Goal: Task Accomplishment & Management: Manage account settings

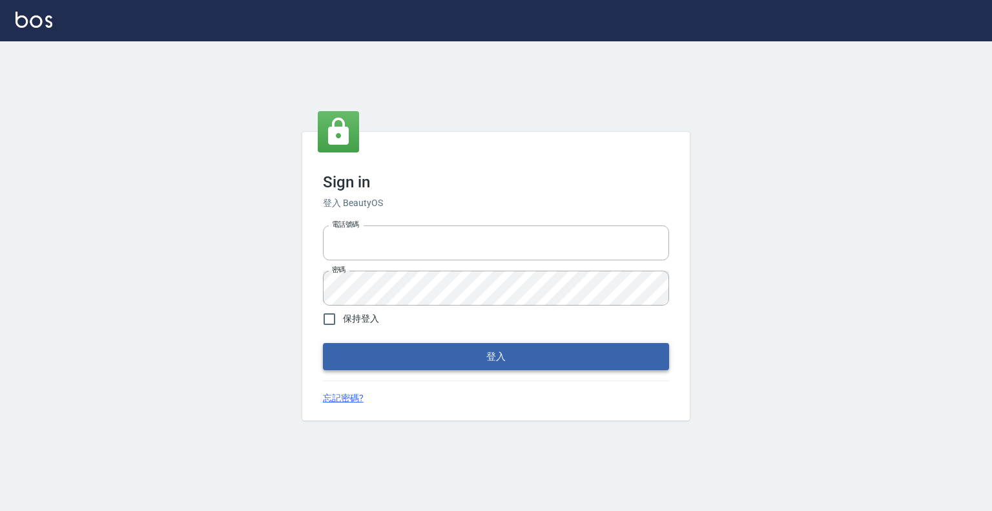
type input "0913439693"
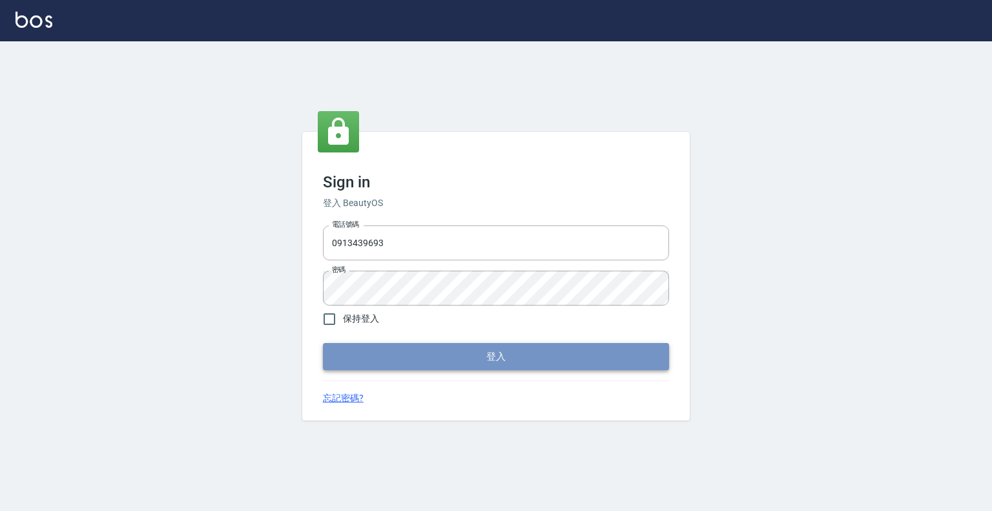
click at [490, 356] on button "登入" at bounding box center [496, 356] width 346 height 27
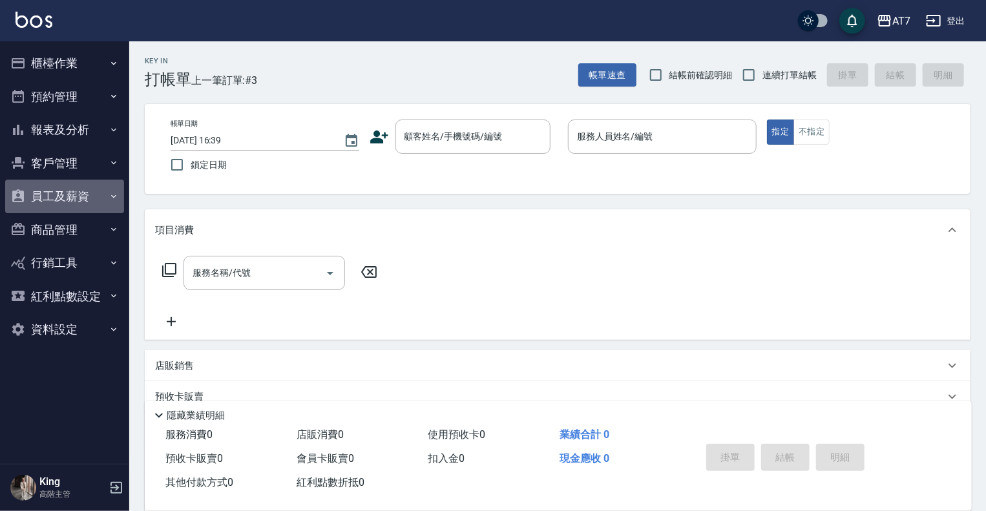
click at [87, 185] on button "員工及薪資" at bounding box center [64, 197] width 119 height 34
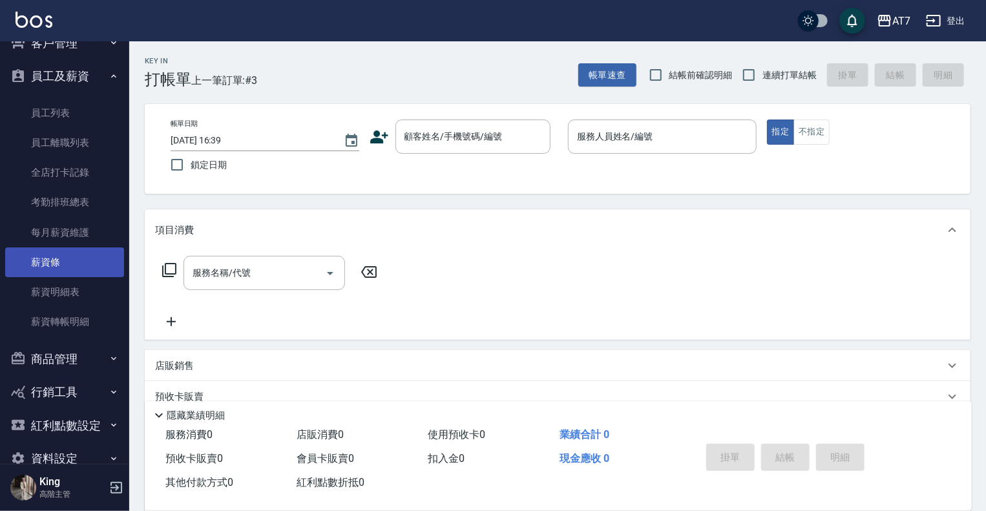
scroll to position [129, 0]
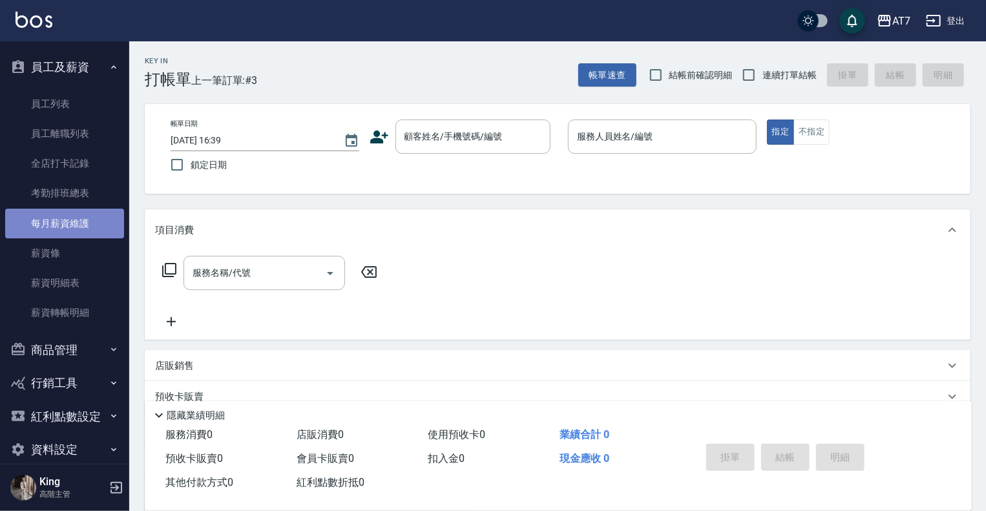
click at [87, 224] on link "每月薪資維護" at bounding box center [64, 224] width 119 height 30
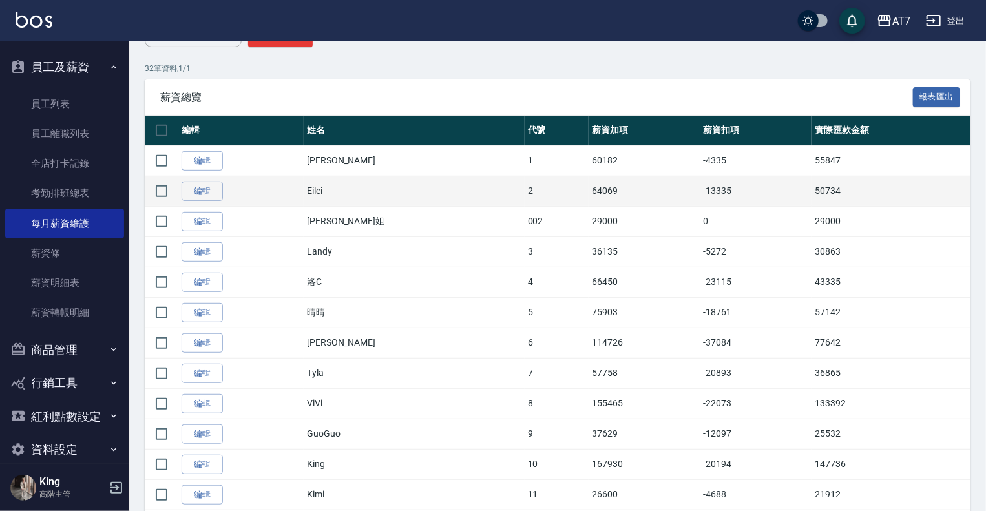
scroll to position [194, 0]
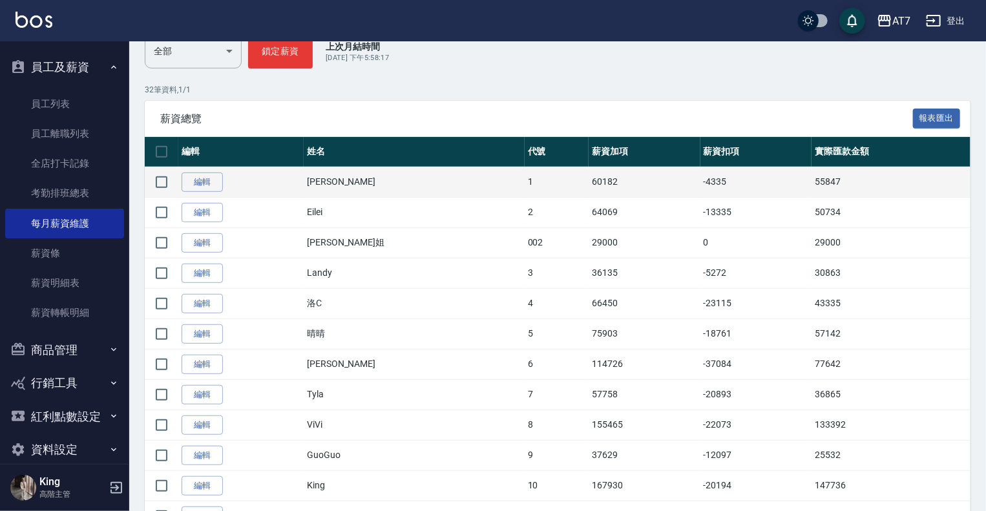
click at [811, 180] on td "55847" at bounding box center [890, 182] width 159 height 30
copy td "55847"
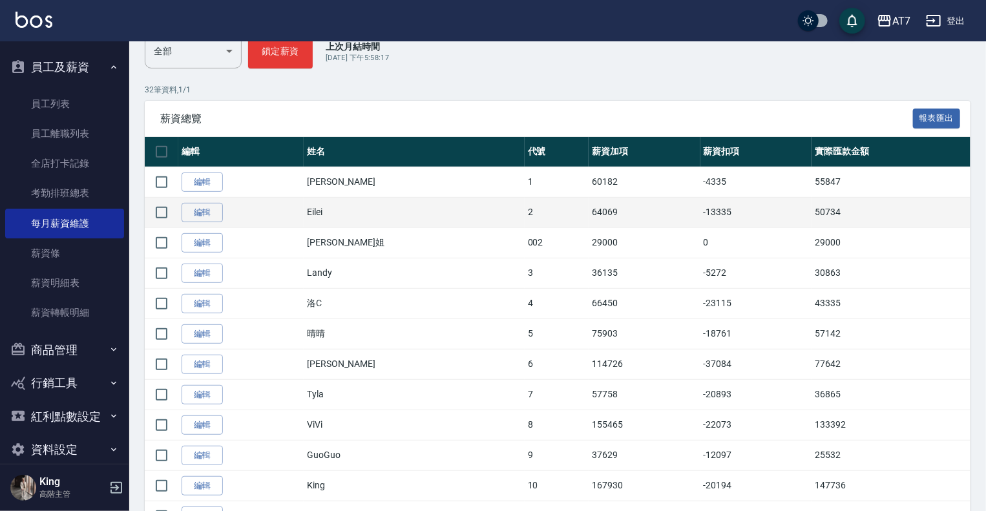
click at [813, 213] on td "50734" at bounding box center [890, 212] width 159 height 30
copy td "50734"
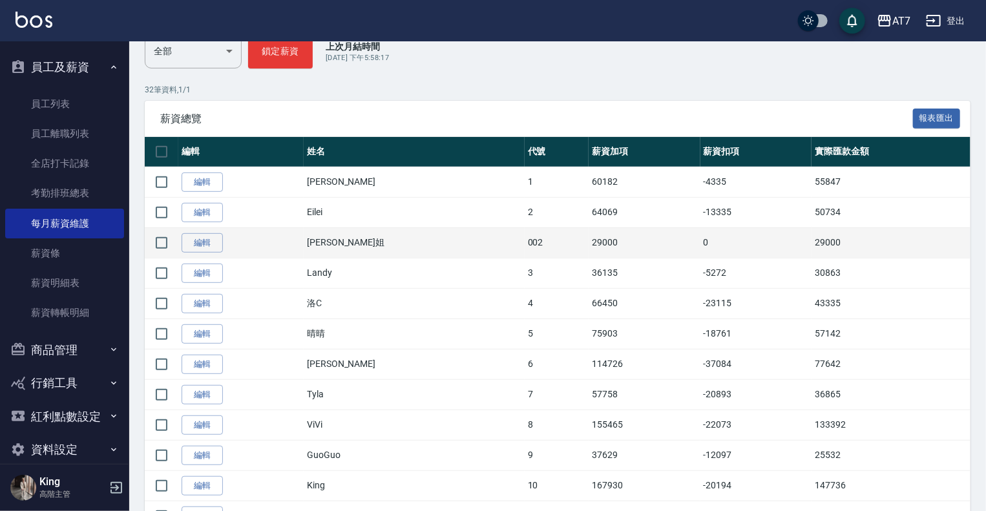
click at [811, 241] on td "29000" at bounding box center [890, 242] width 159 height 30
copy td "29000"
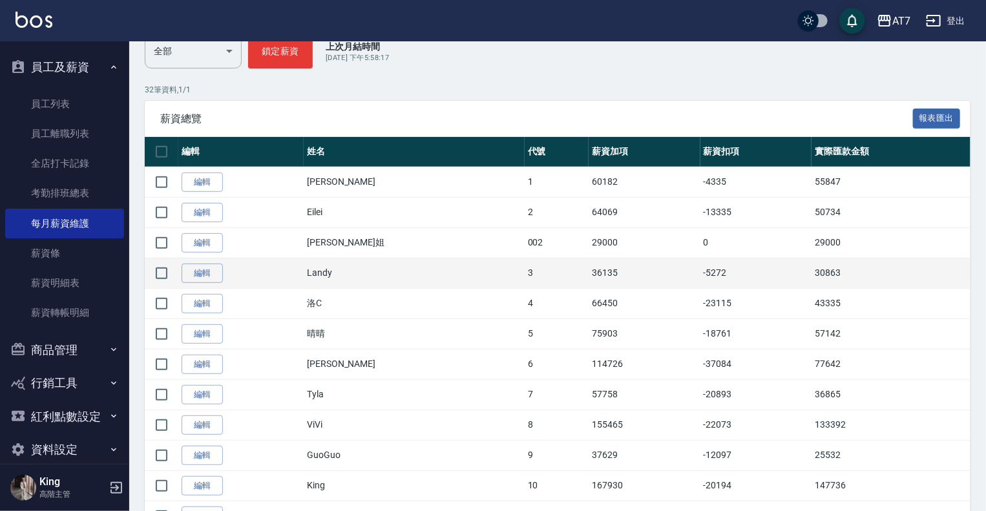
click at [811, 271] on td "30863" at bounding box center [890, 273] width 159 height 30
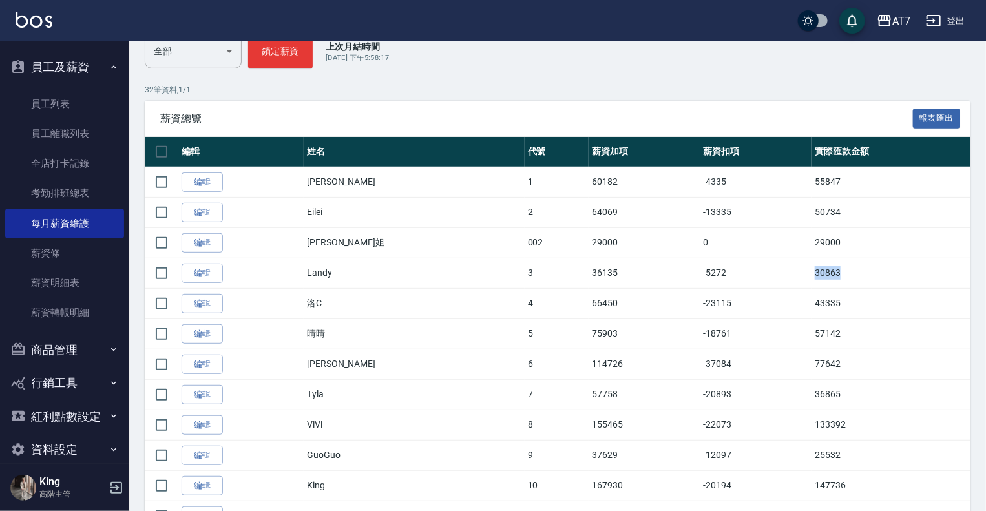
copy td "30863"
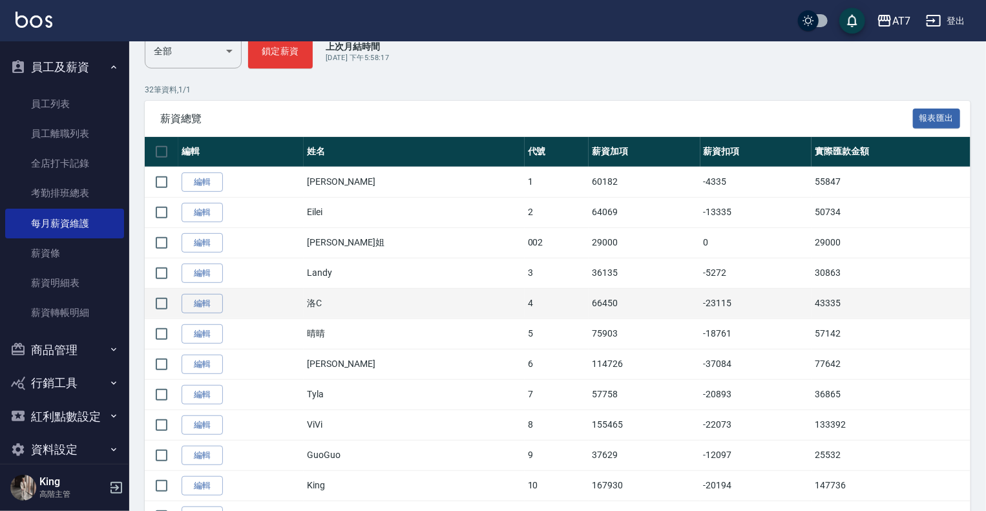
click at [811, 299] on td "43335" at bounding box center [890, 303] width 159 height 30
copy td "43335"
click at [198, 302] on link "編輯" at bounding box center [202, 304] width 41 height 20
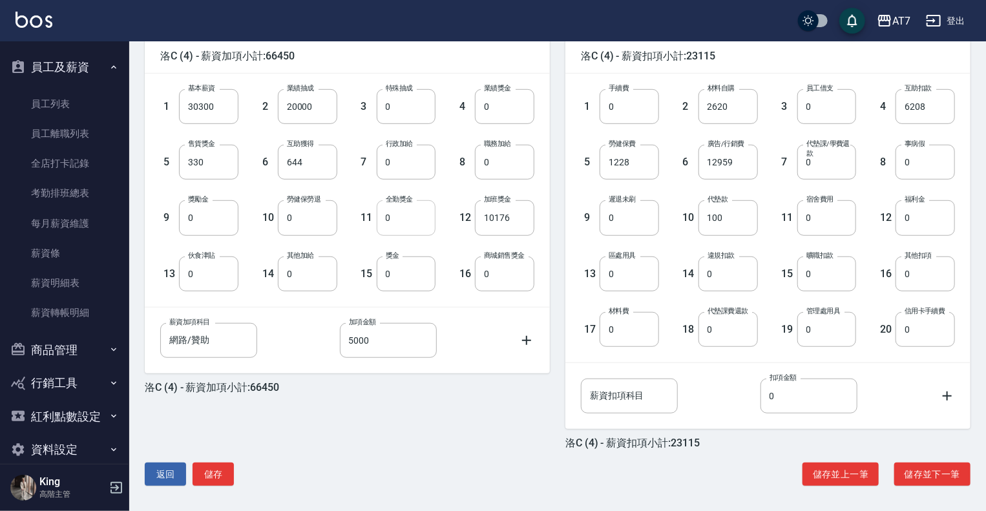
scroll to position [328, 0]
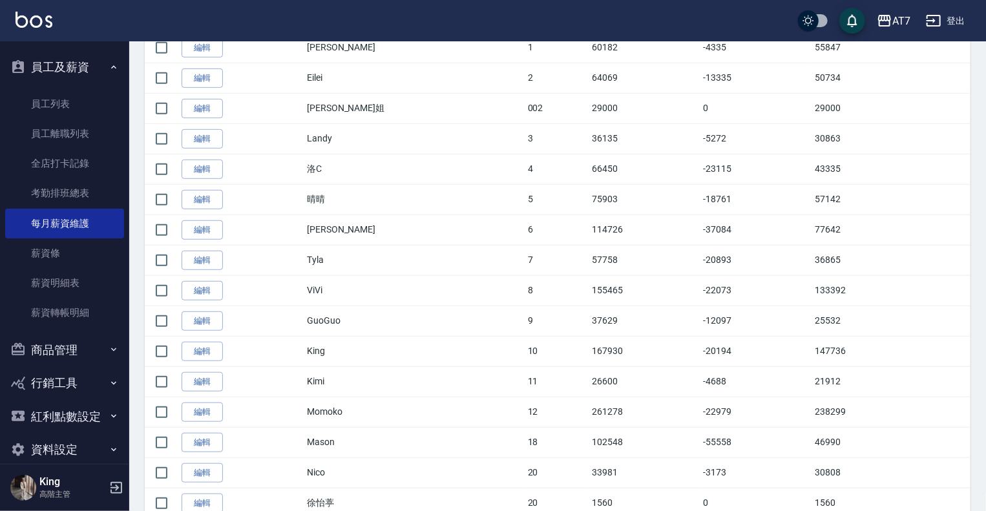
scroll to position [194, 0]
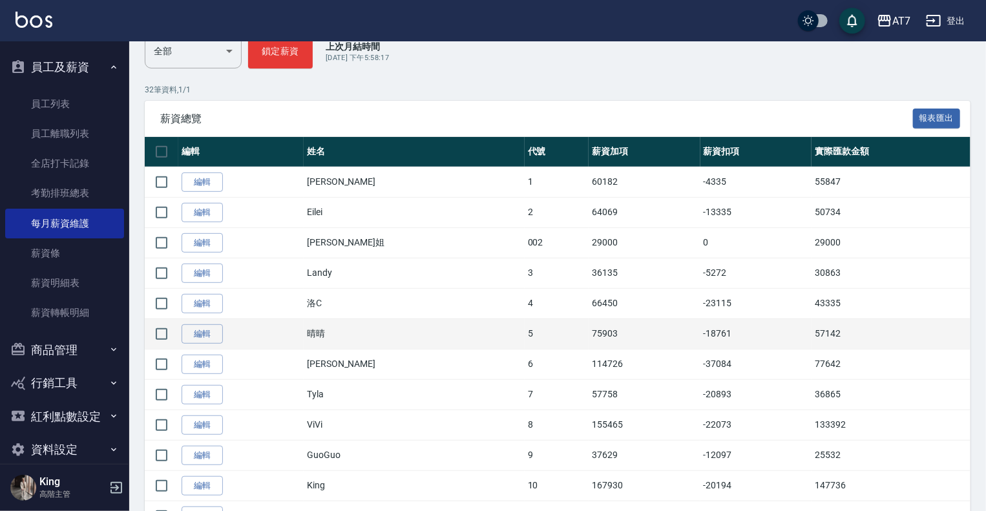
click at [811, 334] on td "57142" at bounding box center [890, 333] width 159 height 30
copy td "57142"
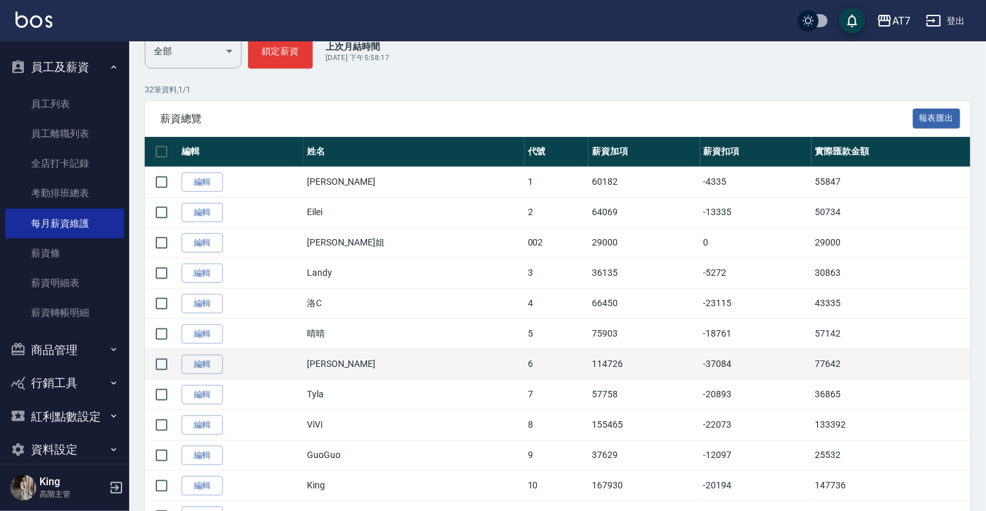
click at [811, 368] on td "77642" at bounding box center [890, 364] width 159 height 30
copy td "77642"
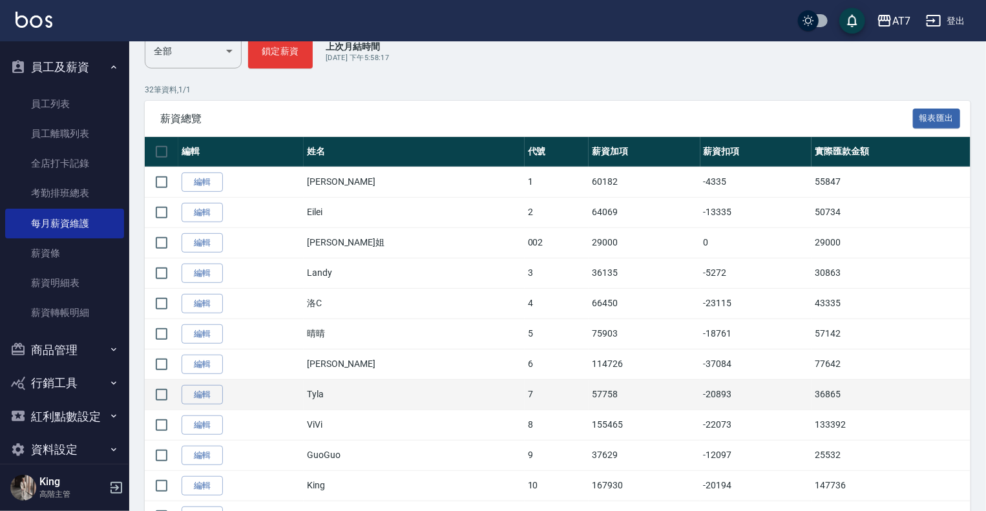
click at [811, 396] on td "36865" at bounding box center [890, 394] width 159 height 30
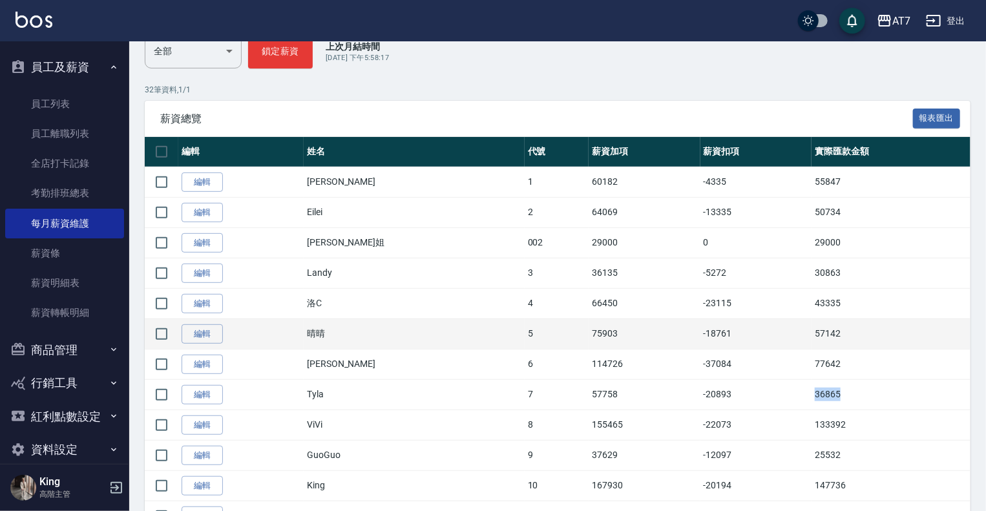
copy td "36865"
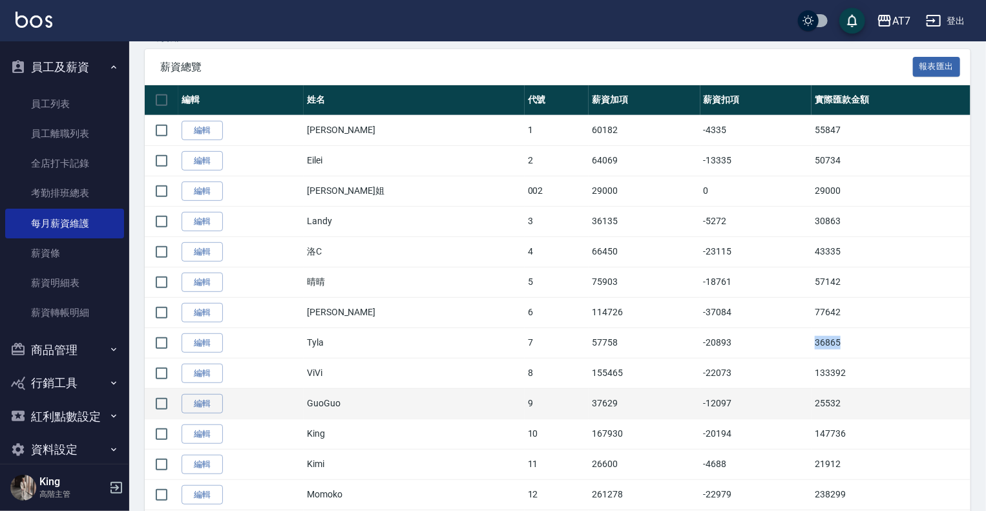
scroll to position [323, 0]
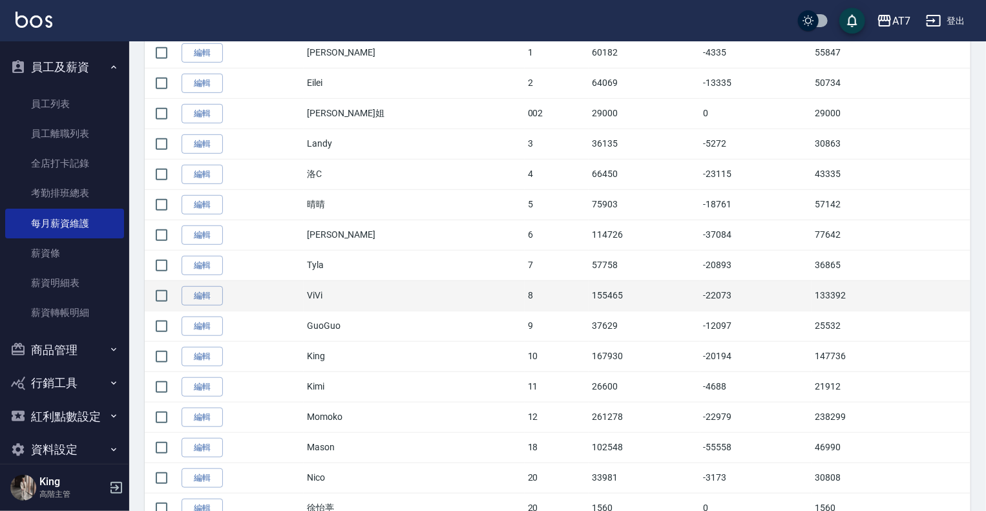
click at [811, 298] on td "133392" at bounding box center [890, 295] width 159 height 30
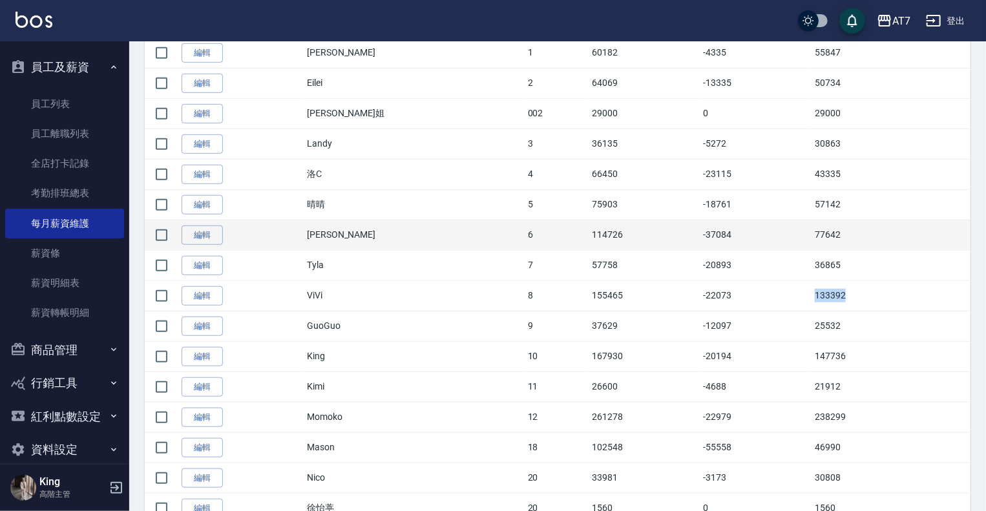
copy td "133392"
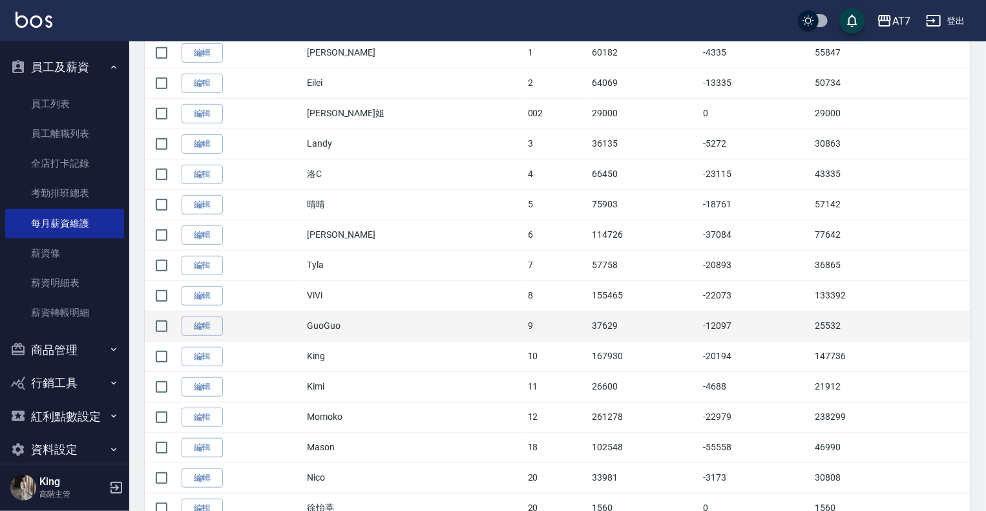
click at [811, 325] on td "25532" at bounding box center [890, 326] width 159 height 30
copy td "25532"
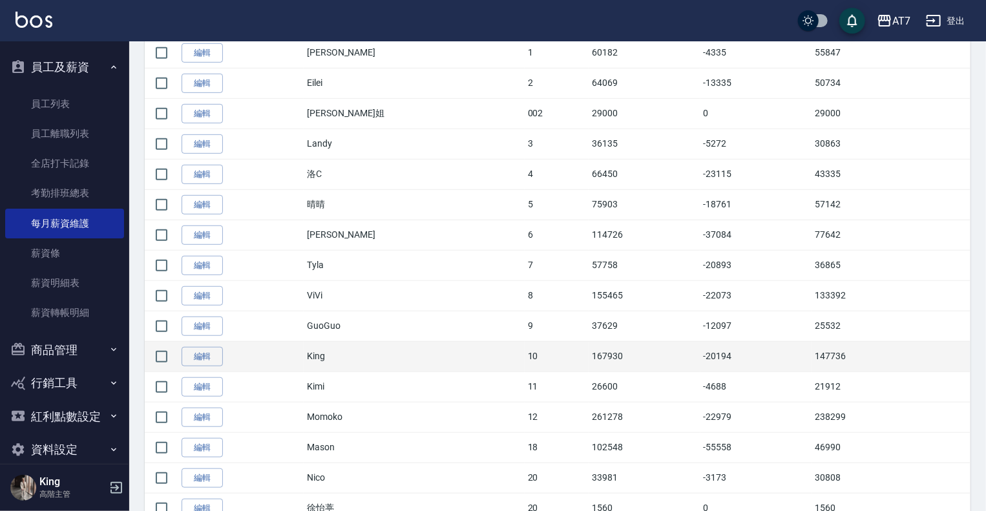
click at [815, 359] on td "147736" at bounding box center [890, 356] width 159 height 30
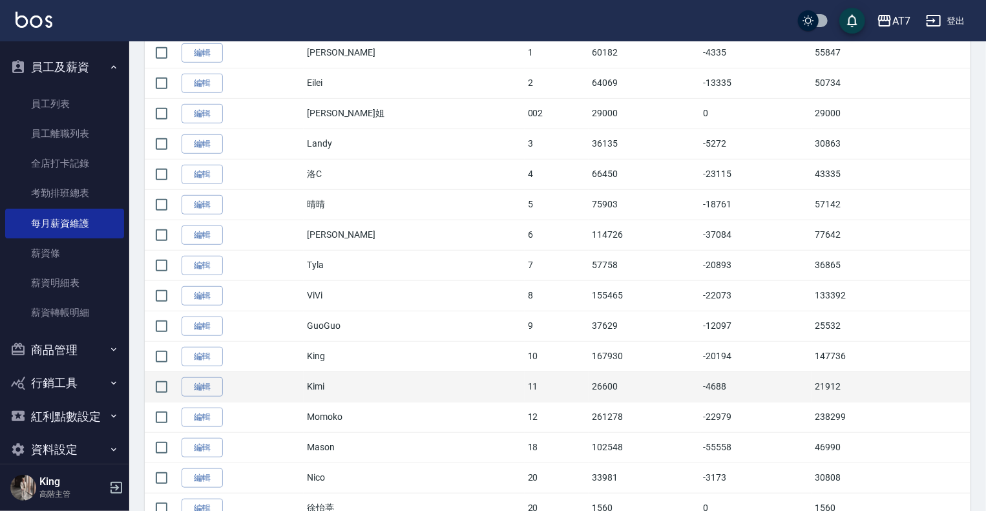
click at [811, 387] on td "21912" at bounding box center [890, 386] width 159 height 30
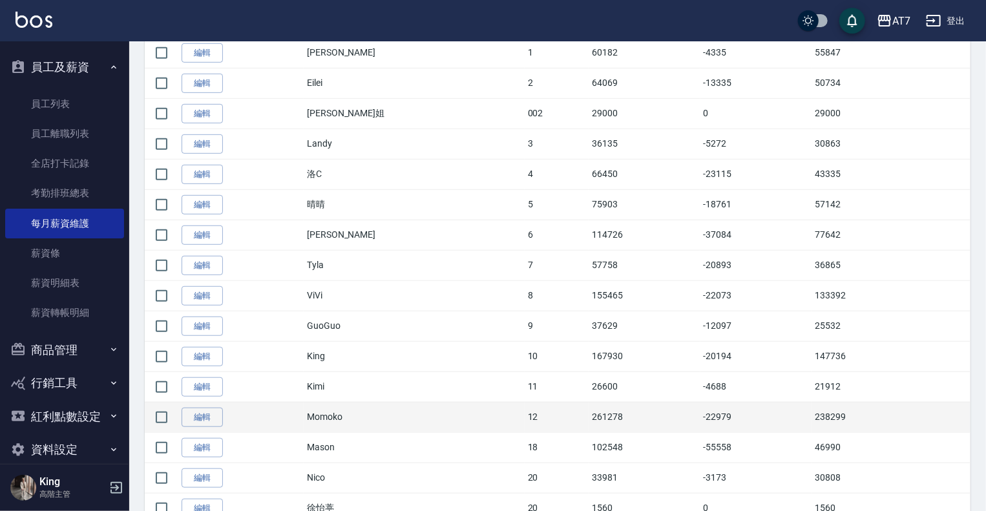
click at [811, 418] on td "238299" at bounding box center [890, 417] width 159 height 30
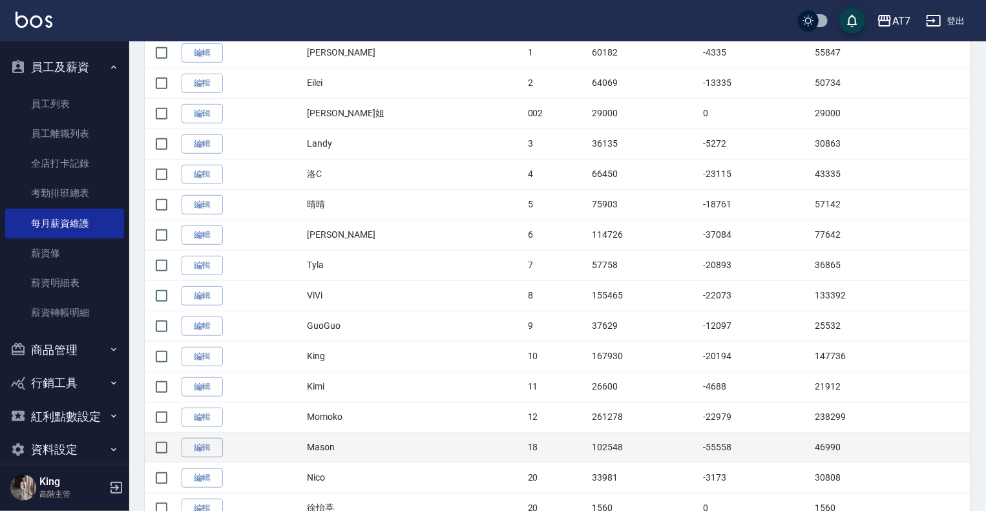
click at [811, 448] on td "46990" at bounding box center [890, 447] width 159 height 30
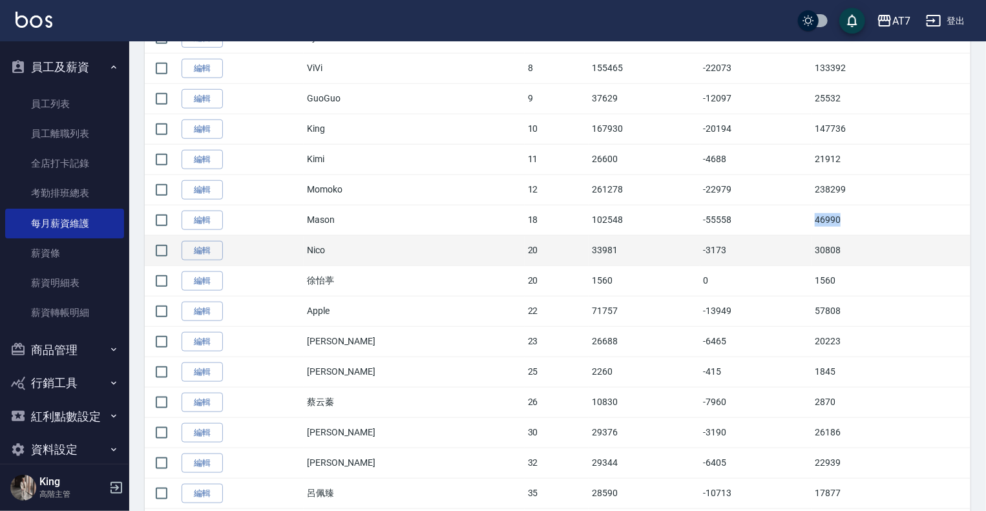
scroll to position [581, 0]
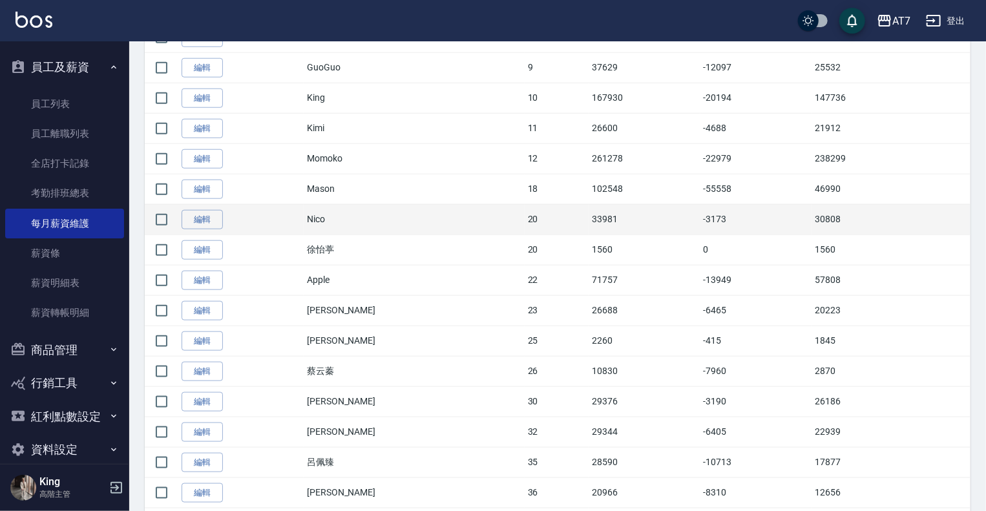
click at [811, 222] on td "30808" at bounding box center [890, 219] width 159 height 30
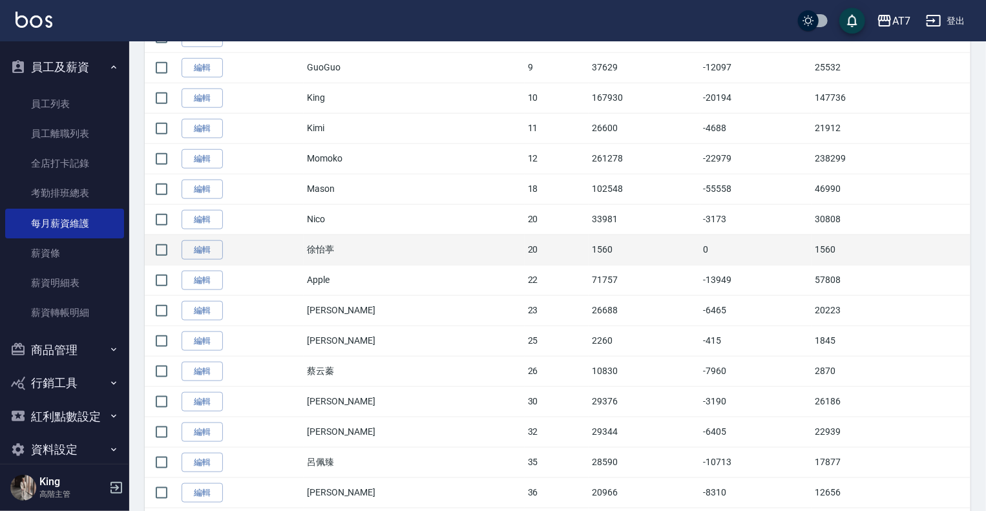
click at [811, 248] on td "1560" at bounding box center [890, 250] width 159 height 30
click at [811, 247] on td "1560" at bounding box center [890, 250] width 159 height 30
click at [811, 252] on td "1560" at bounding box center [890, 250] width 159 height 30
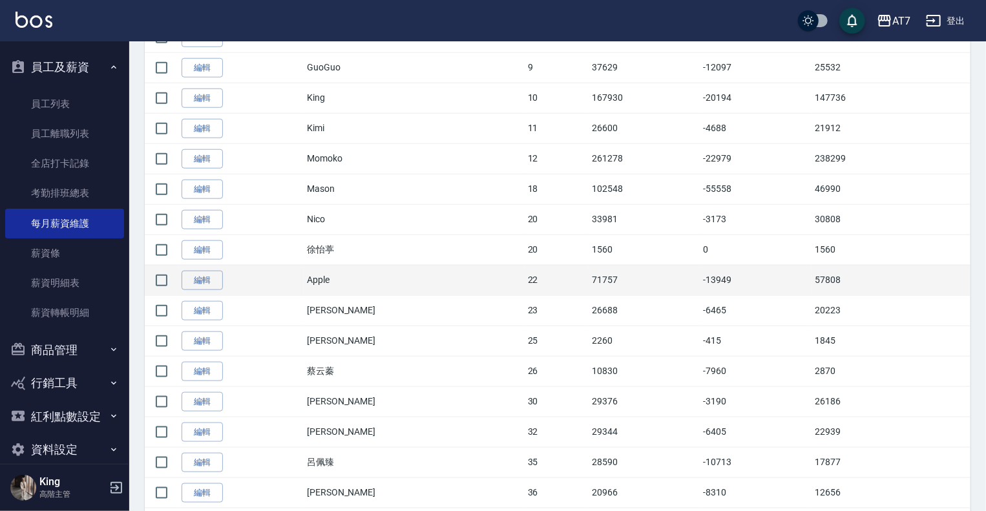
click at [811, 278] on td "57808" at bounding box center [890, 280] width 159 height 30
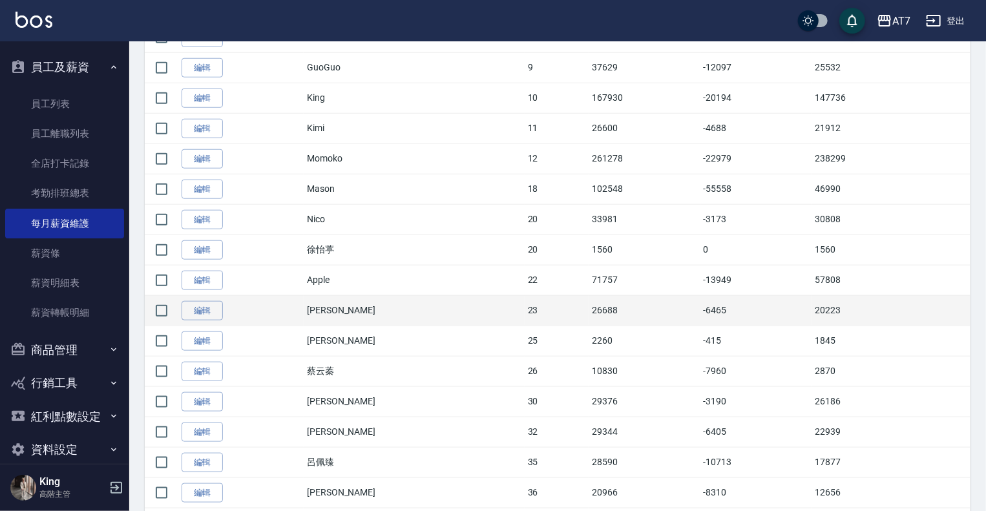
click at [811, 310] on td "20223" at bounding box center [890, 310] width 159 height 30
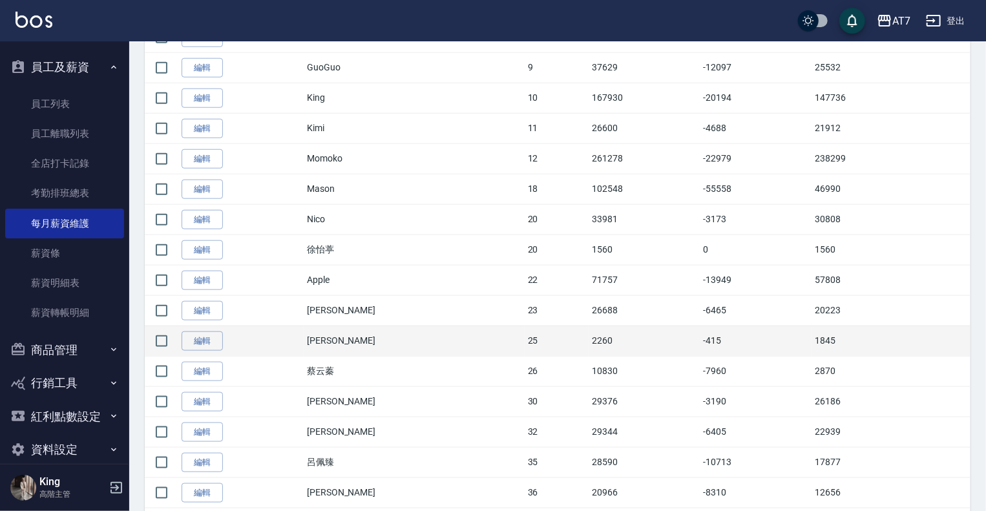
click at [811, 337] on td "1845" at bounding box center [890, 341] width 159 height 30
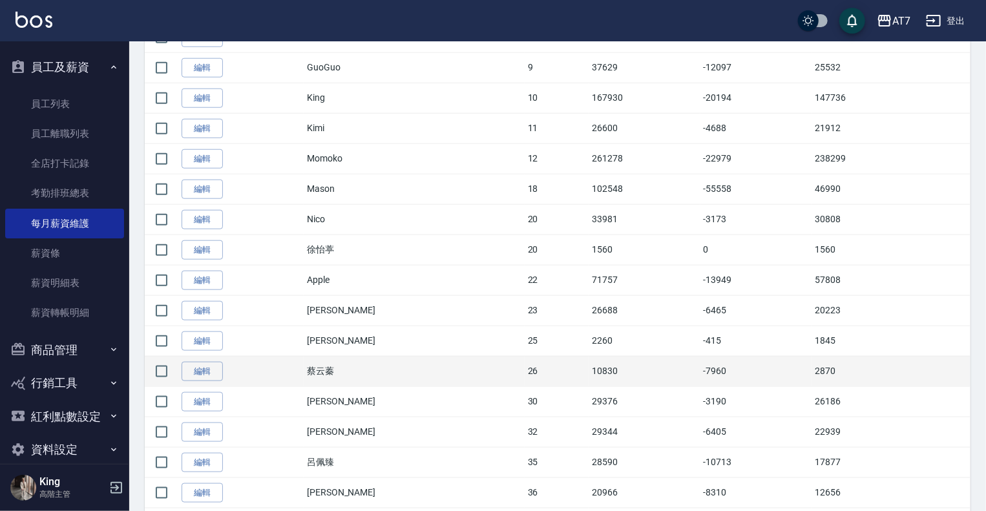
click at [811, 367] on td "2870" at bounding box center [890, 371] width 159 height 30
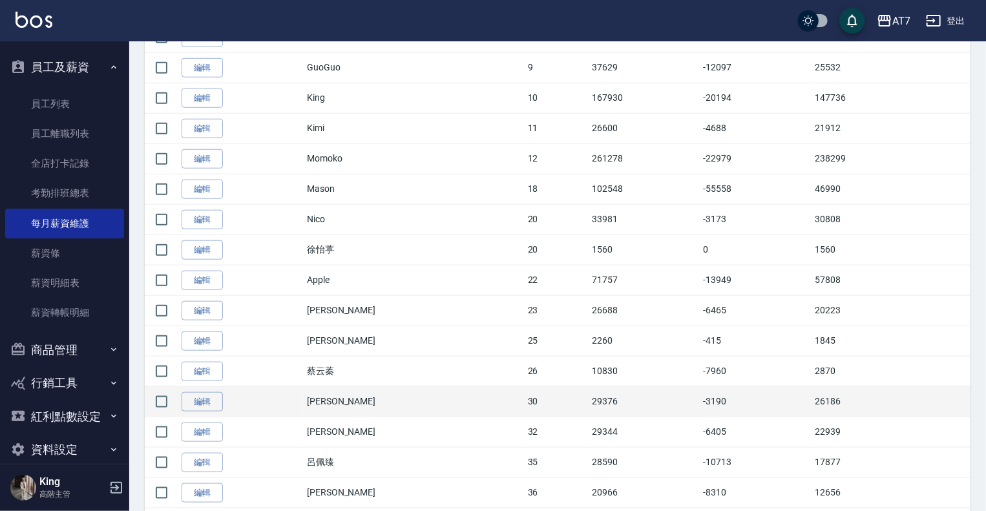
click at [811, 401] on td "26186" at bounding box center [890, 401] width 159 height 30
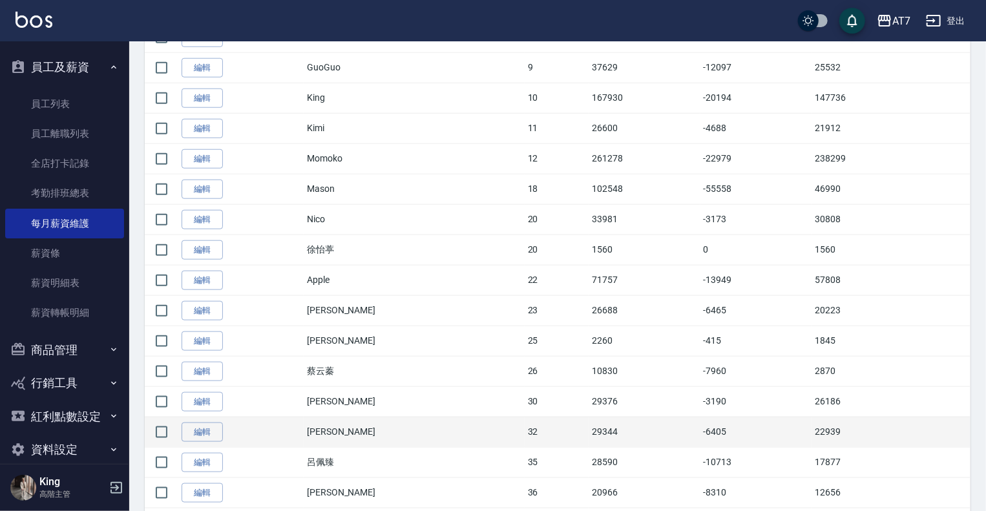
click at [811, 430] on td "22939" at bounding box center [890, 432] width 159 height 30
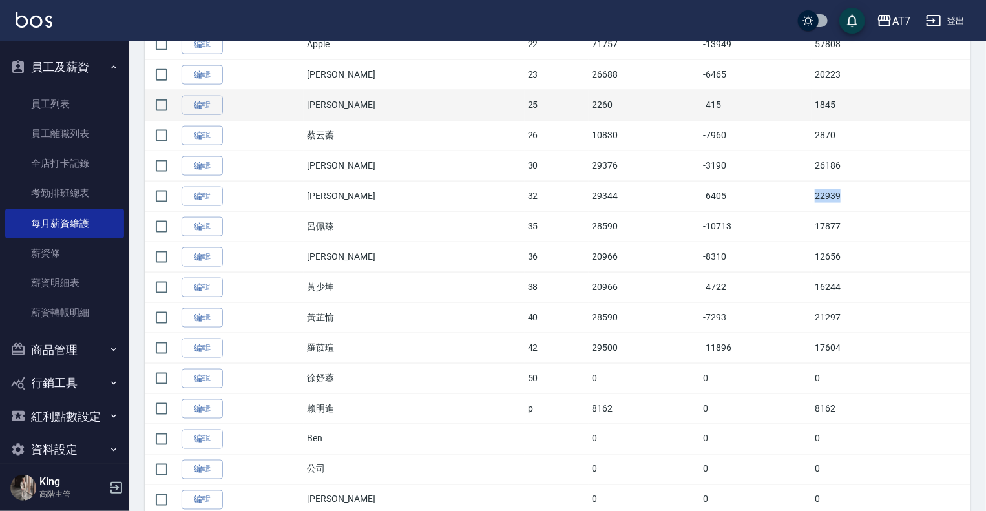
scroll to position [840, 0]
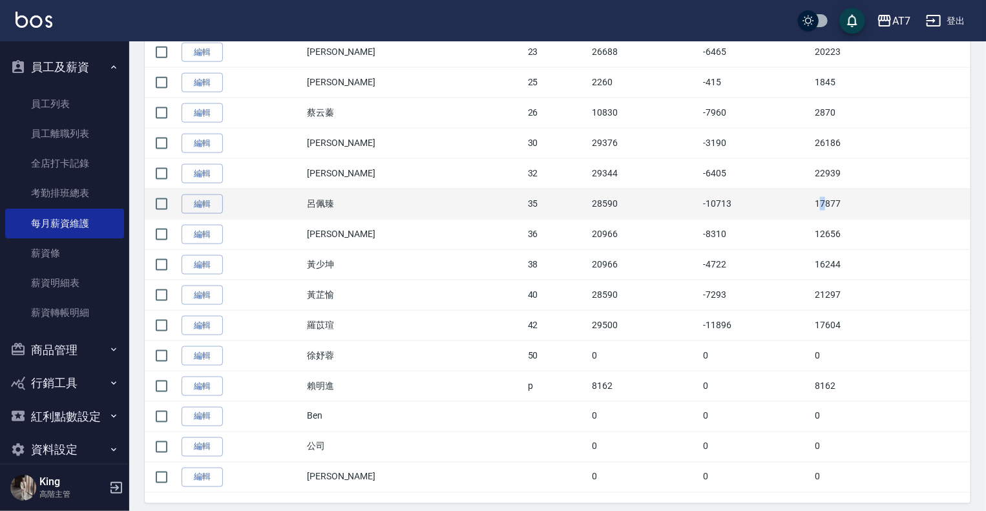
click at [811, 202] on td "17877" at bounding box center [890, 204] width 159 height 30
click at [812, 199] on td "17877" at bounding box center [890, 204] width 159 height 30
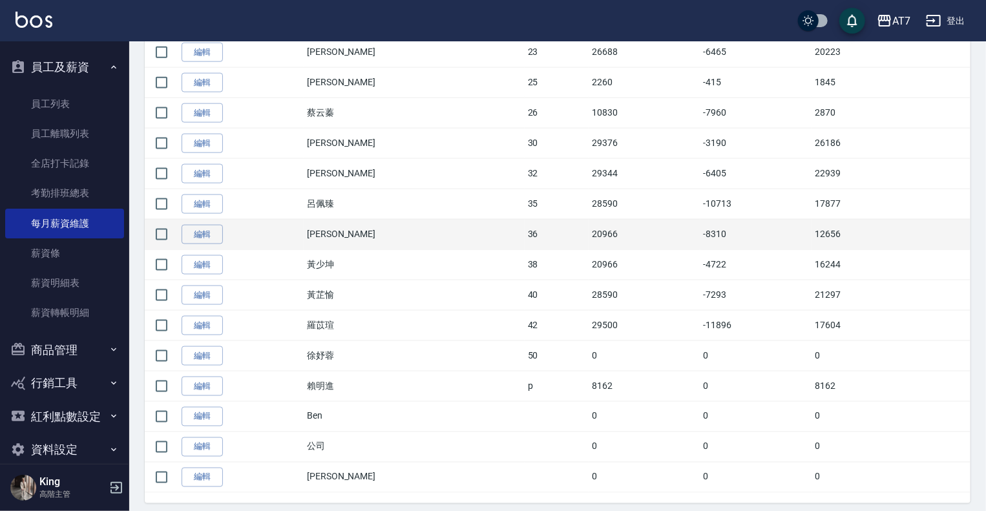
click at [811, 233] on td "12656" at bounding box center [890, 234] width 159 height 30
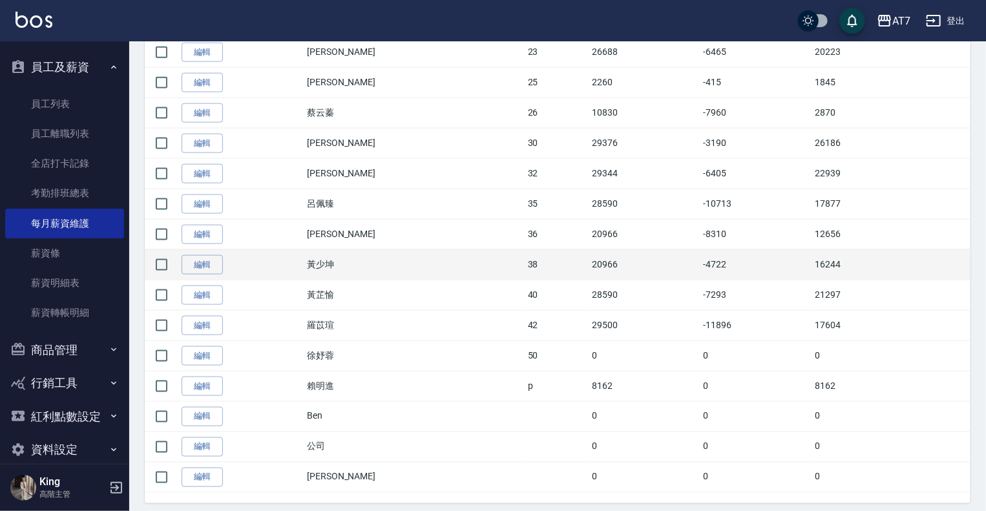
click at [815, 264] on td "16244" at bounding box center [890, 264] width 159 height 30
click at [811, 262] on td "16244" at bounding box center [890, 264] width 159 height 30
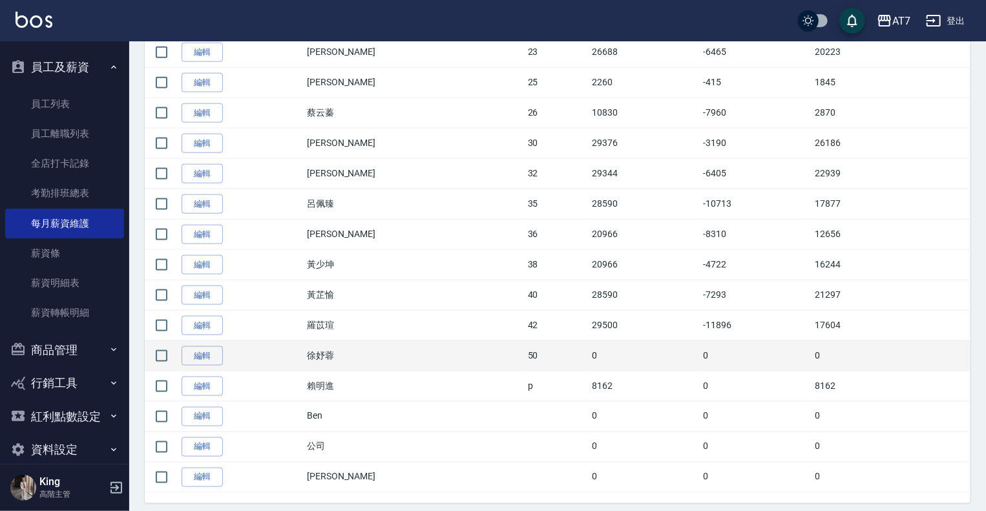
click at [368, 343] on td "徐妤蓉" at bounding box center [414, 355] width 221 height 30
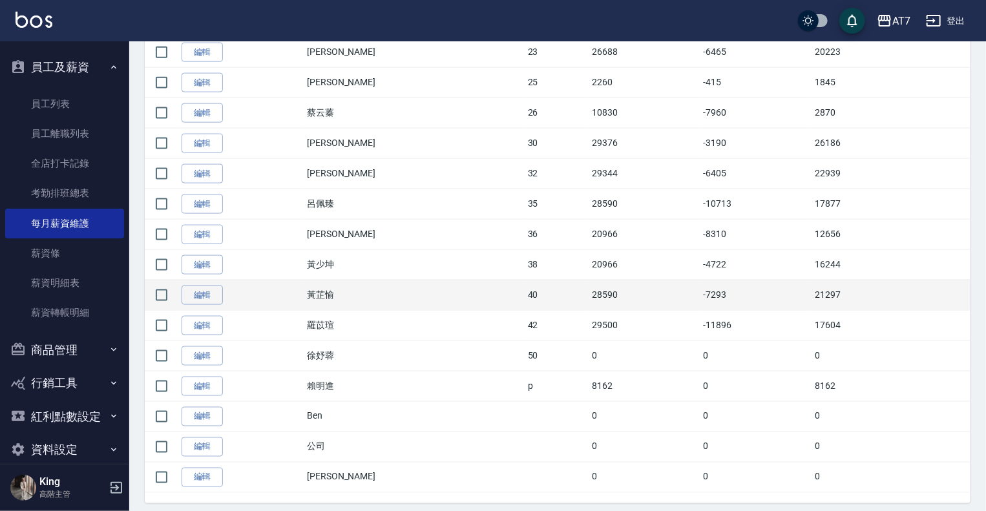
click at [811, 289] on td "21297" at bounding box center [890, 295] width 159 height 30
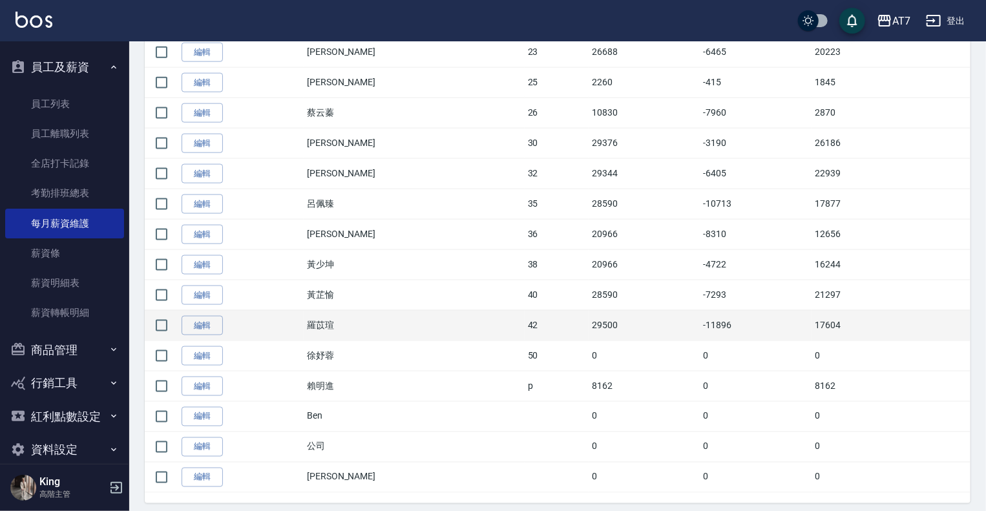
click at [811, 323] on td "17604" at bounding box center [890, 325] width 159 height 30
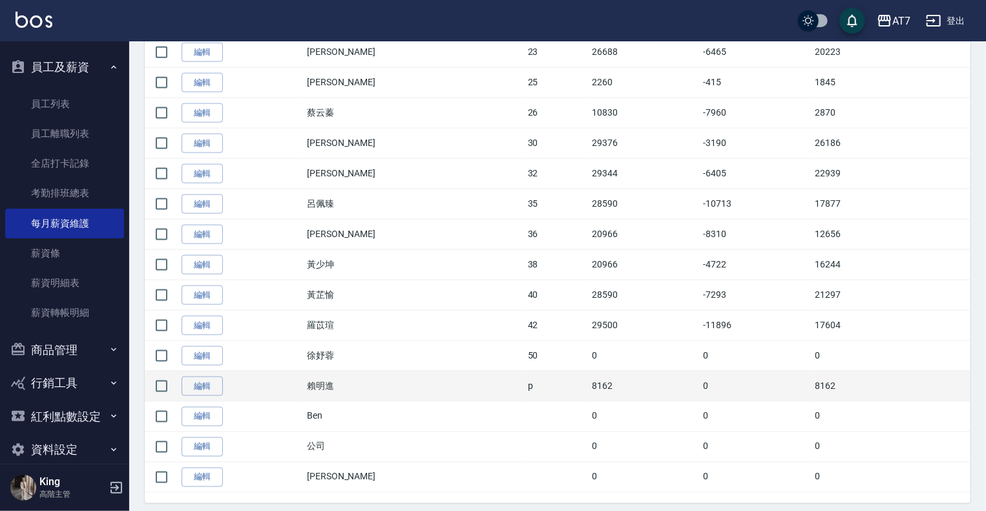
click at [811, 379] on td "8162" at bounding box center [890, 386] width 159 height 30
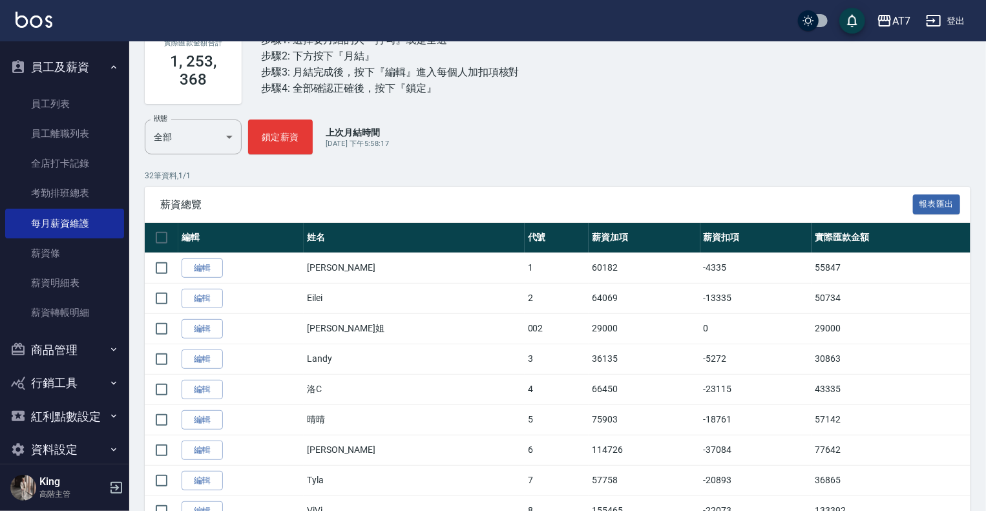
scroll to position [0, 0]
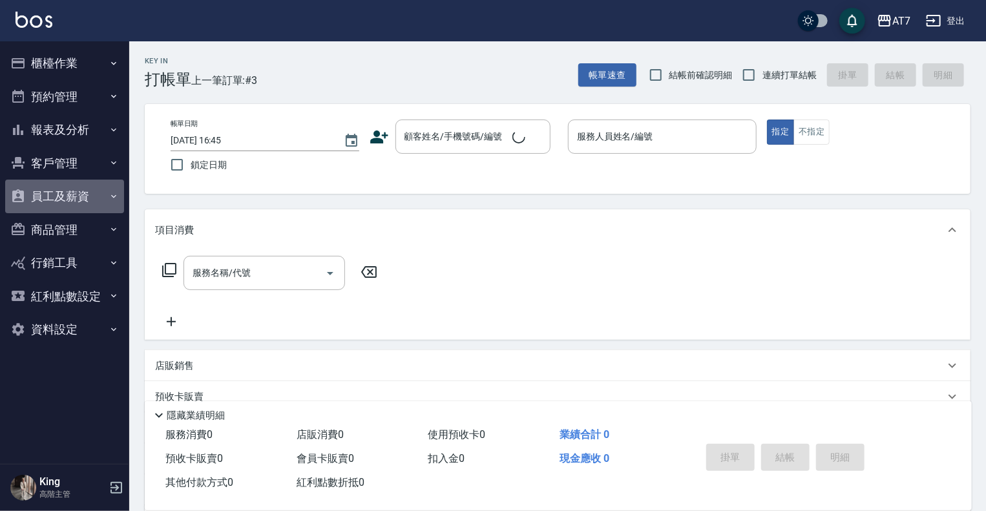
click at [96, 197] on button "員工及薪資" at bounding box center [64, 197] width 119 height 34
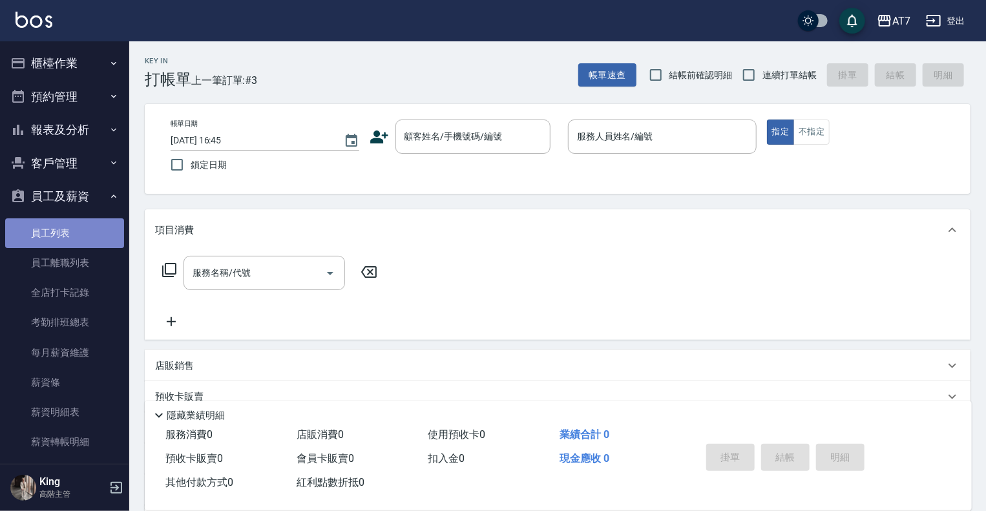
click at [69, 223] on link "員工列表" at bounding box center [64, 233] width 119 height 30
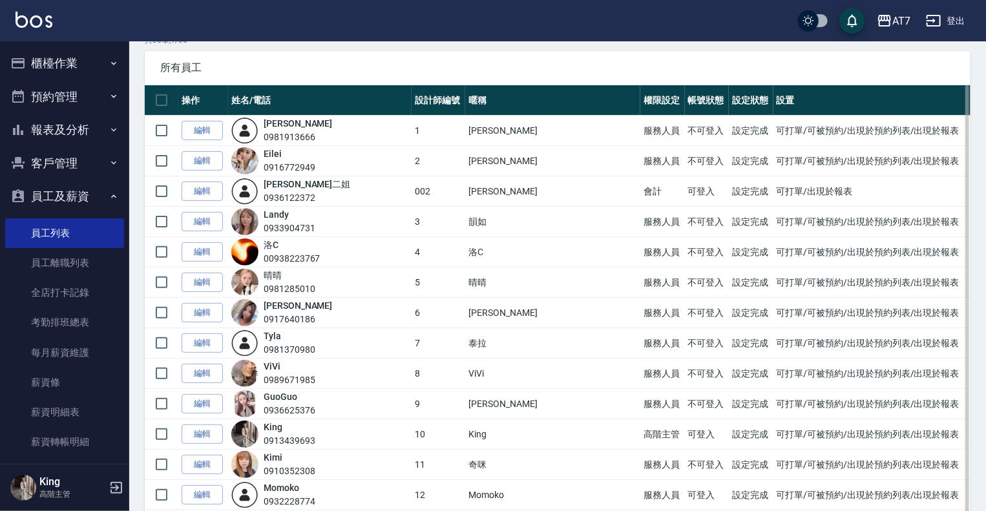
scroll to position [129, 0]
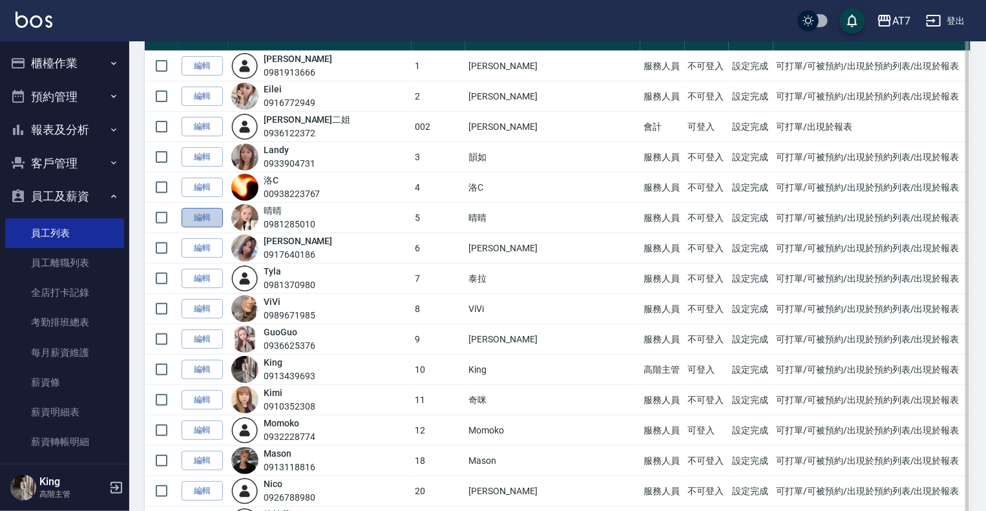
click at [204, 222] on link "編輯" at bounding box center [202, 218] width 41 height 20
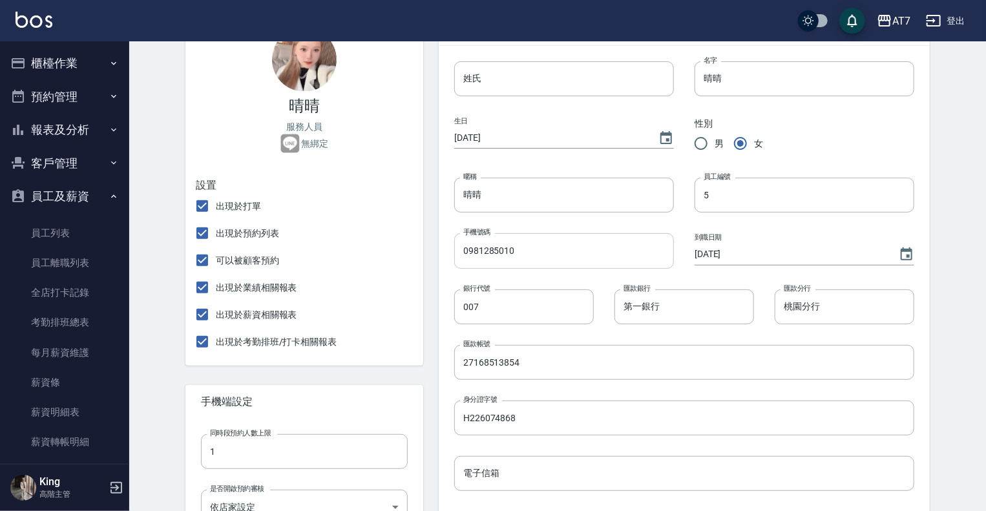
scroll to position [194, 0]
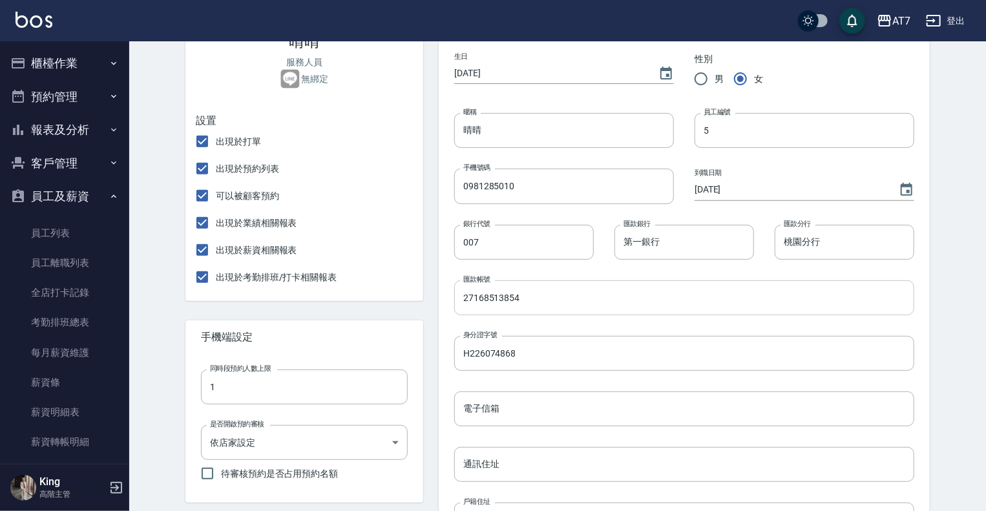
click at [454, 297] on input "27168513854" at bounding box center [684, 297] width 460 height 35
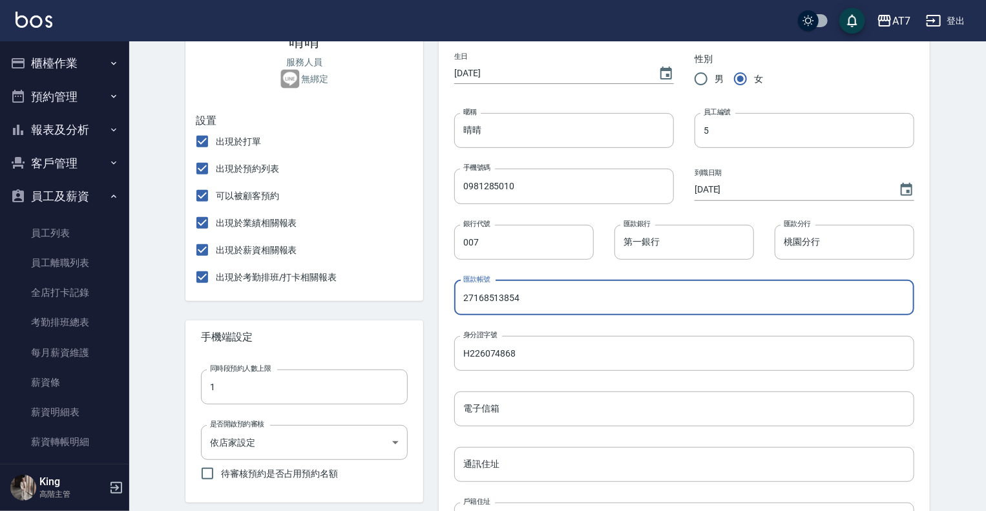
click at [454, 297] on input "27168513854" at bounding box center [684, 297] width 460 height 35
click at [75, 237] on link "員工列表" at bounding box center [64, 233] width 119 height 30
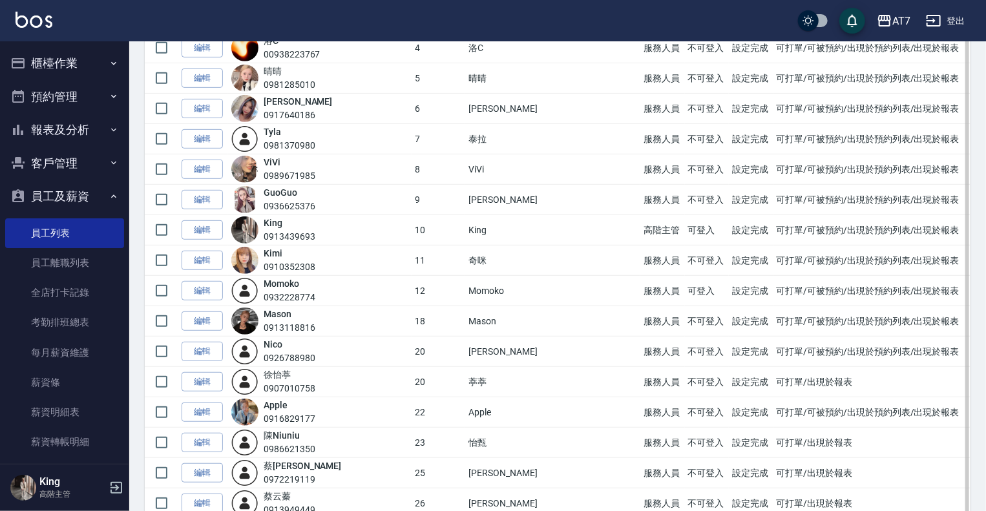
scroll to position [323, 0]
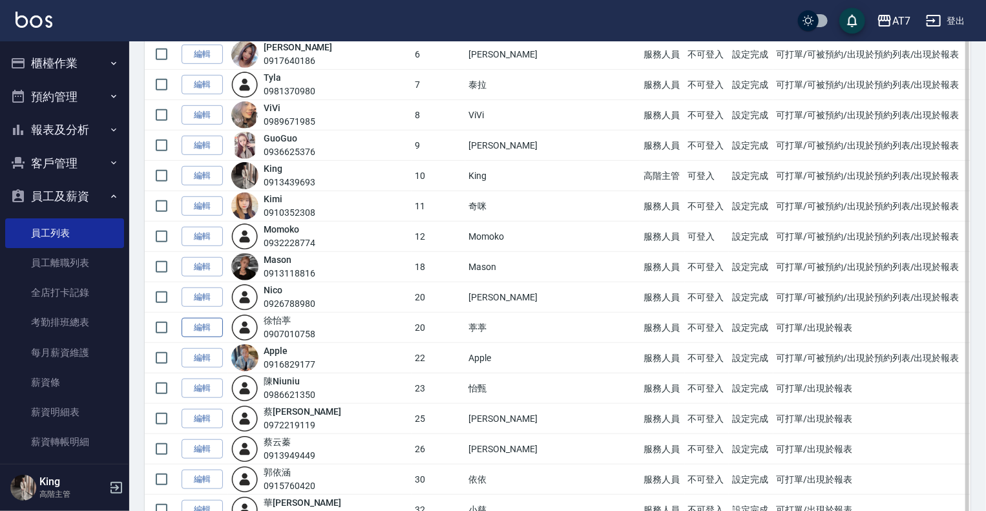
click at [202, 327] on link "編輯" at bounding box center [202, 328] width 41 height 20
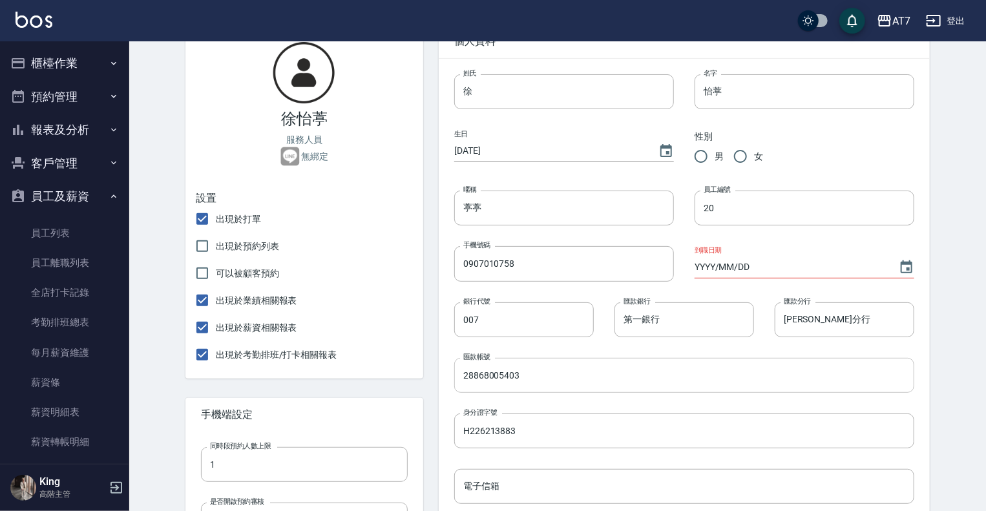
scroll to position [194, 0]
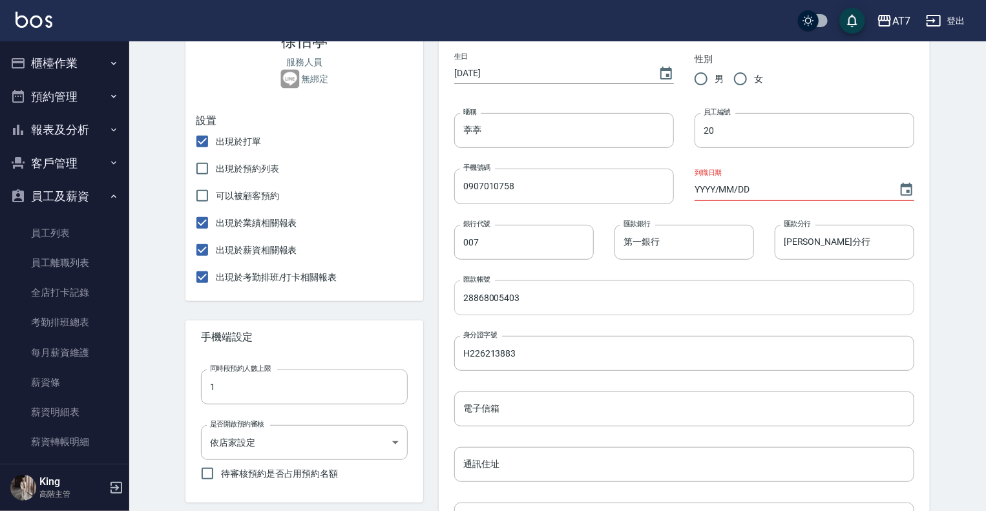
click at [454, 297] on input "28868005403" at bounding box center [684, 297] width 460 height 35
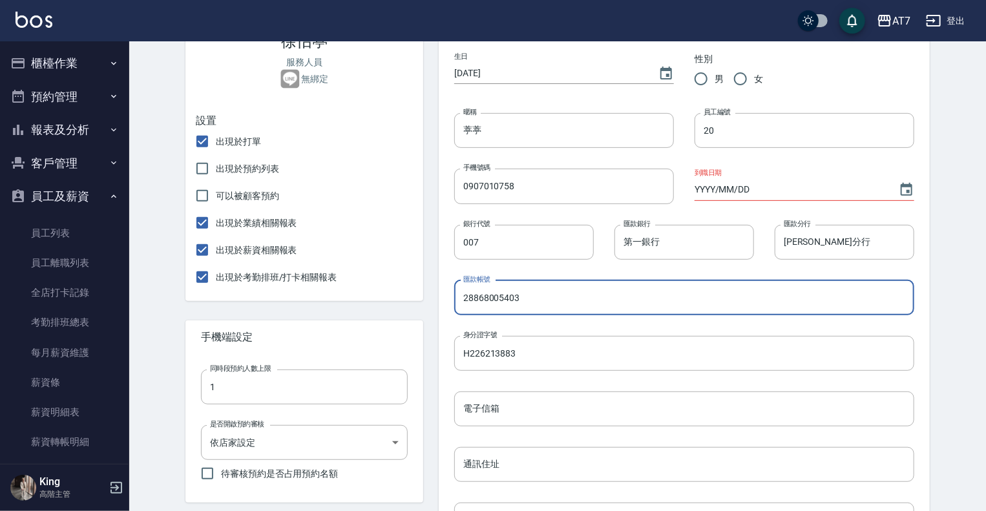
click at [454, 297] on input "28868005403" at bounding box center [684, 297] width 460 height 35
